Goal: Transaction & Acquisition: Book appointment/travel/reservation

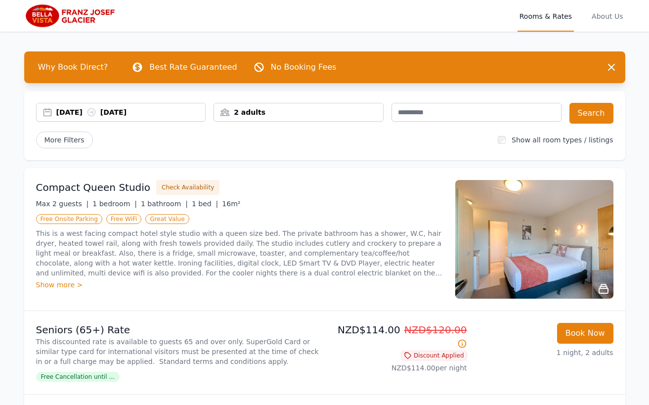
click at [80, 112] on div "[DATE] [DATE]" at bounding box center [130, 112] width 149 height 10
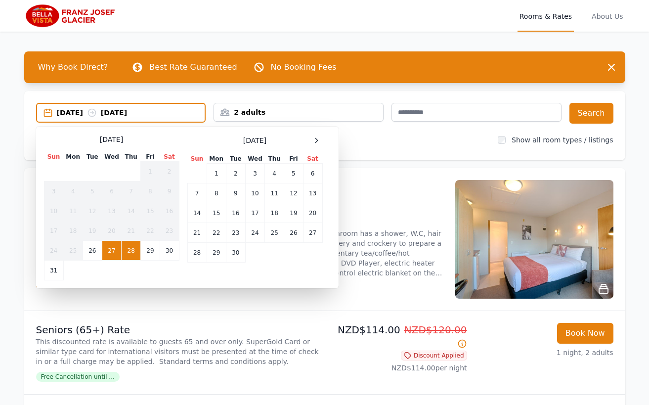
click at [193, 133] on div "Select Dates [DATE] Sun Mon Tue Wed Thu Fri Sat 1 2 3 4 5 6 7 8 9 10 11 12 13 1…" at bounding box center [187, 208] width 302 height 162
click at [317, 138] on icon at bounding box center [316, 140] width 8 height 8
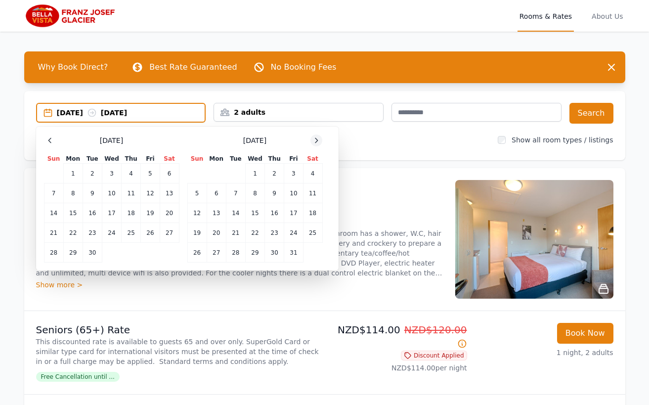
click at [317, 138] on icon at bounding box center [316, 140] width 8 height 8
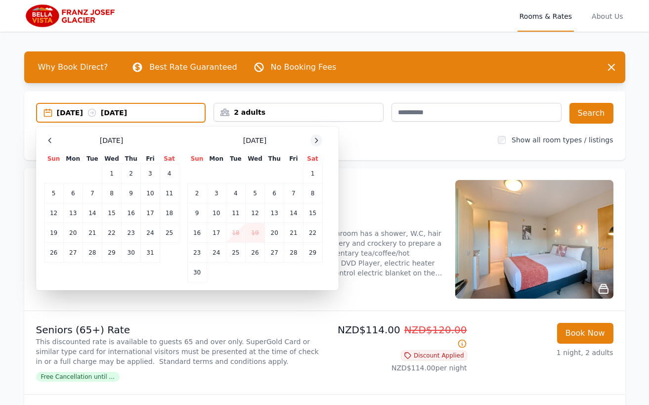
click at [316, 138] on icon at bounding box center [316, 140] width 2 height 4
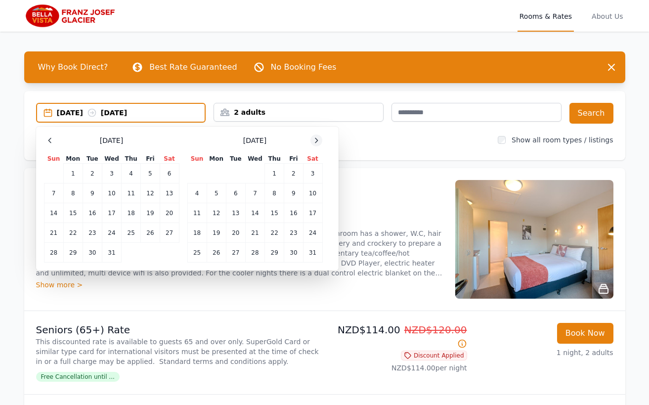
click at [317, 138] on icon at bounding box center [316, 140] width 8 height 8
click at [192, 215] on td "15" at bounding box center [196, 213] width 19 height 20
click at [234, 212] on td "17" at bounding box center [235, 213] width 19 height 20
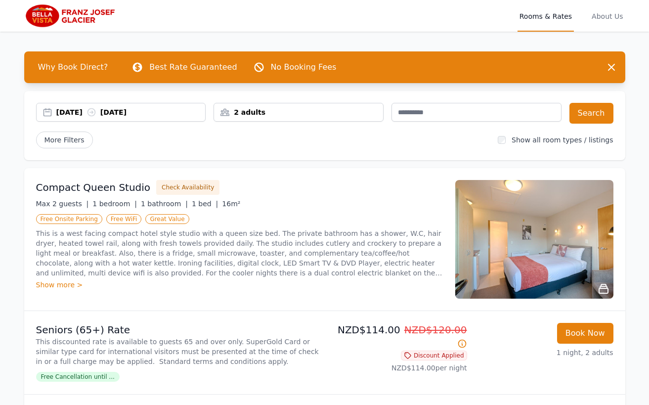
click at [338, 146] on div "More Filters" at bounding box center [263, 139] width 454 height 17
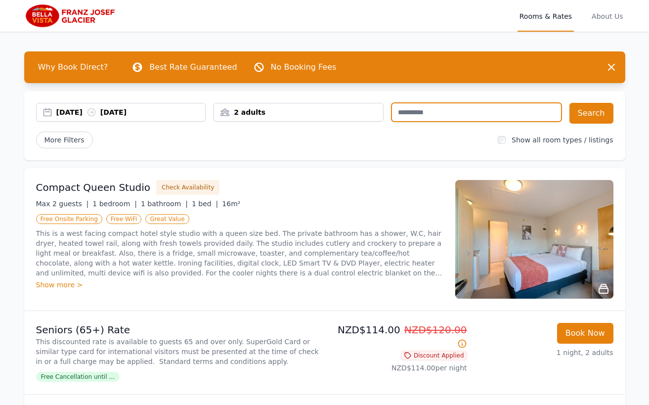
click at [439, 110] on input "text" at bounding box center [476, 112] width 170 height 19
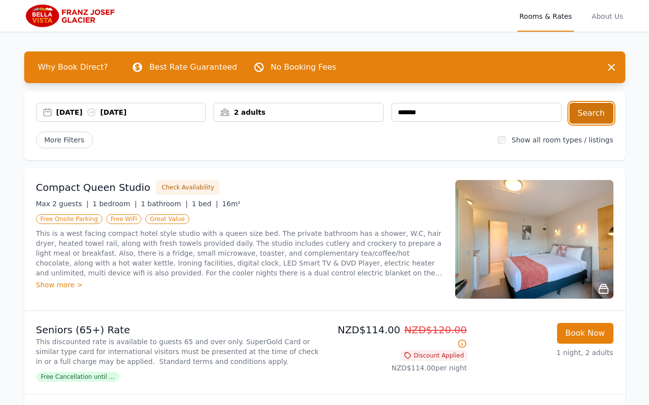
click at [582, 114] on button "Search" at bounding box center [591, 113] width 44 height 21
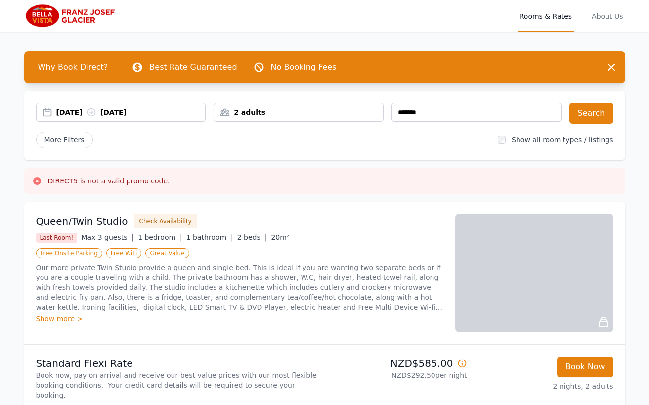
drag, startPoint x: 602, startPoint y: 159, endPoint x: 598, endPoint y: 153, distance: 6.7
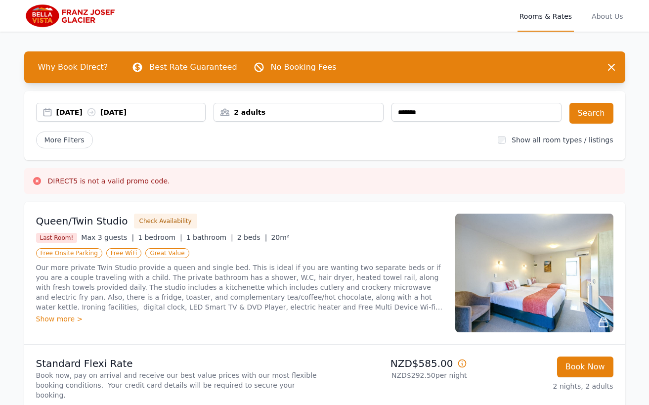
click at [448, 132] on div "More Filters" at bounding box center [263, 139] width 454 height 17
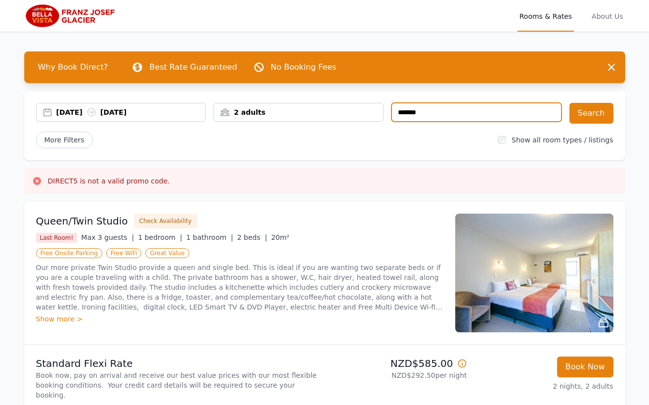
click at [446, 113] on input "text" at bounding box center [476, 112] width 170 height 19
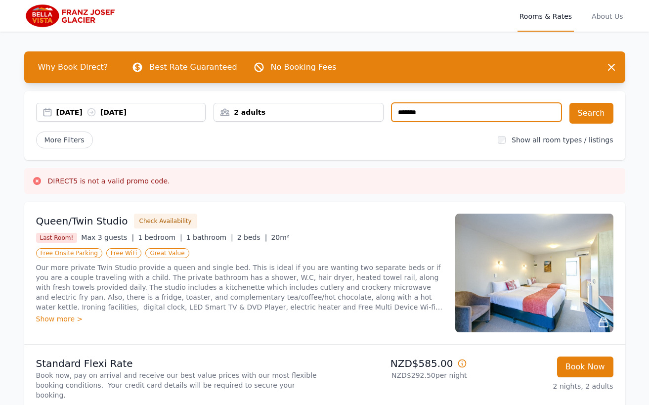
click at [467, 112] on input "text" at bounding box center [476, 112] width 170 height 19
type input "*"
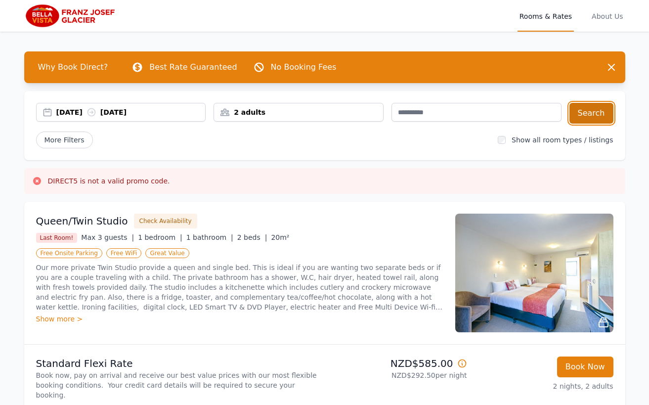
click at [597, 114] on button "Search" at bounding box center [591, 113] width 44 height 21
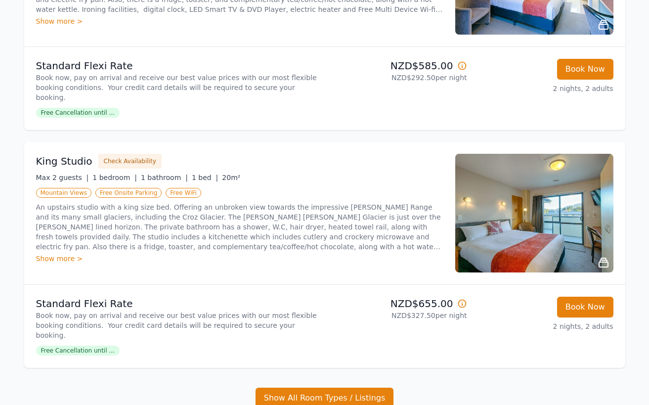
scroll to position [384, 0]
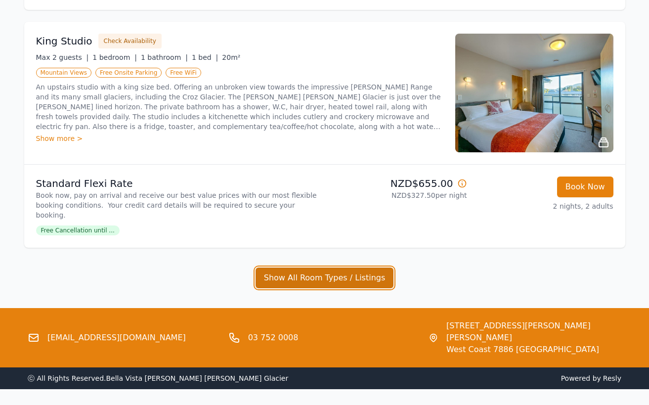
click at [321, 267] on button "Show All Room Types / Listings" at bounding box center [324, 277] width 138 height 21
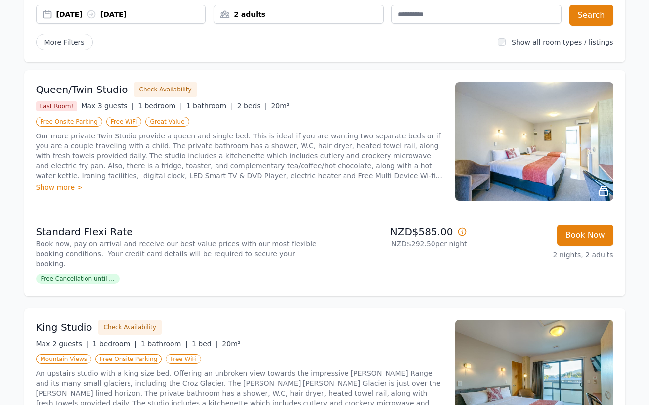
scroll to position [99, 0]
